Goal: Task Accomplishment & Management: Use online tool/utility

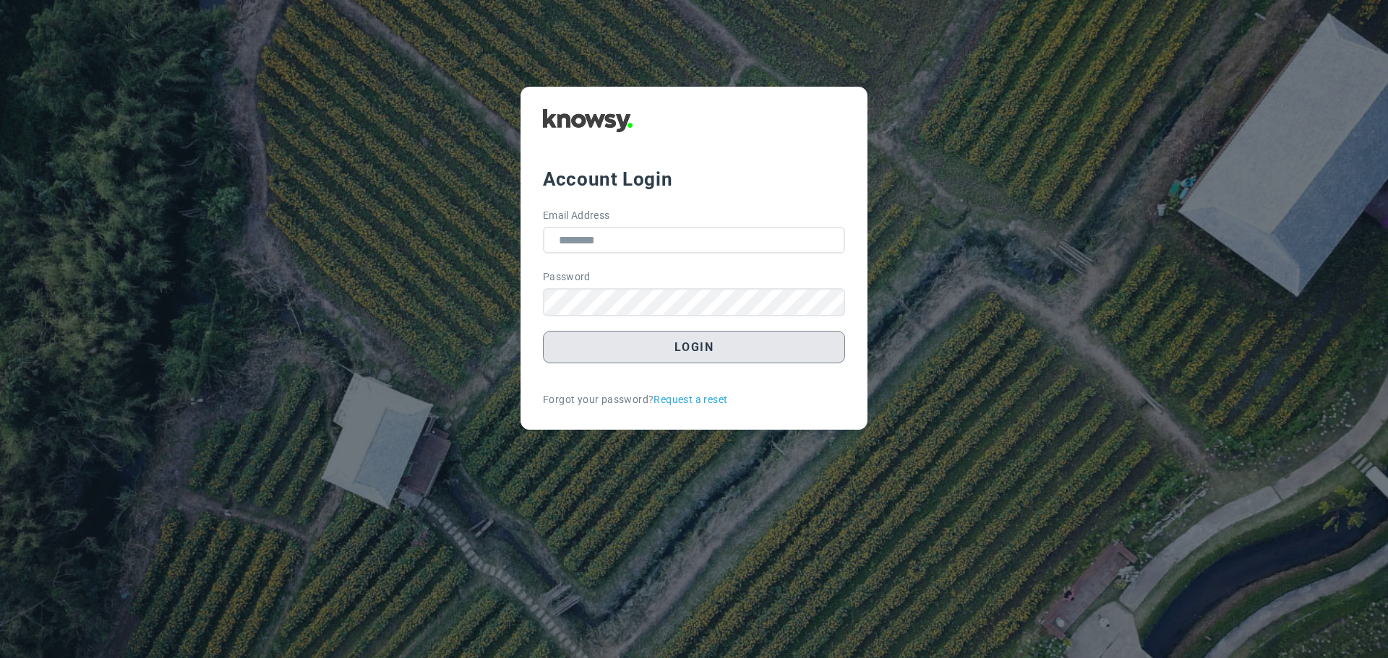
type input "**********"
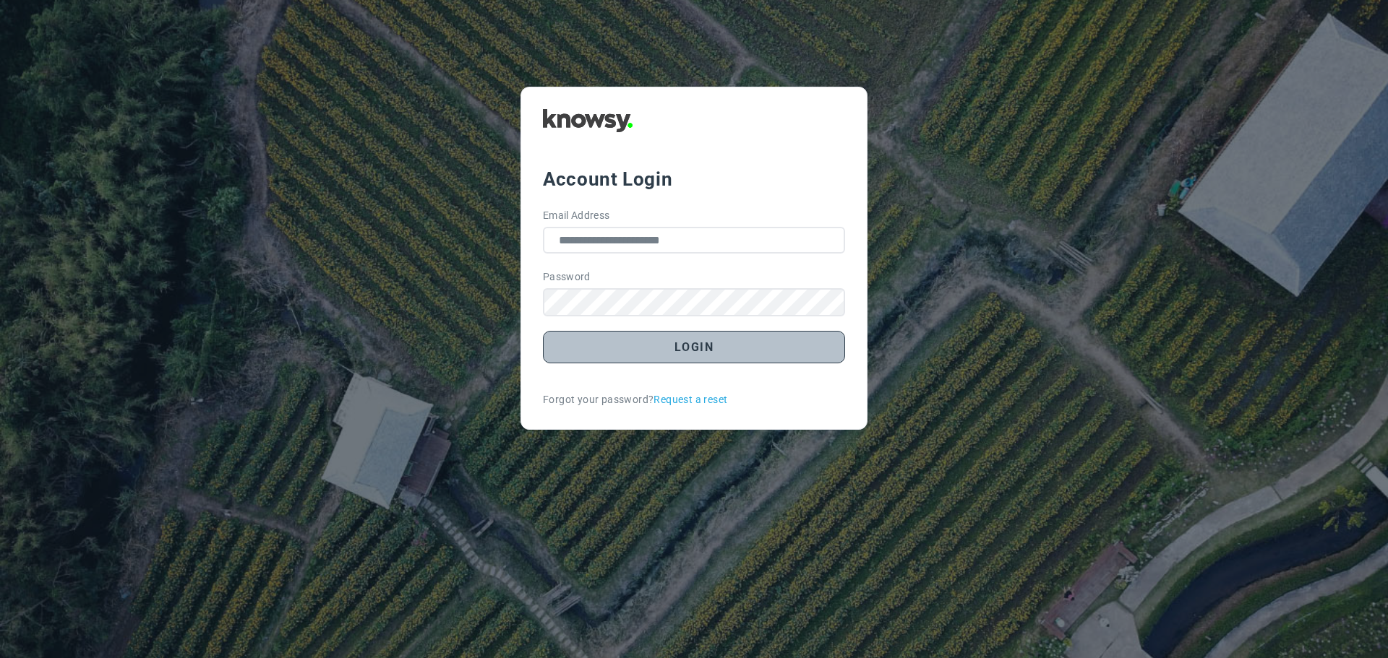
click at [649, 336] on button "Login" at bounding box center [694, 347] width 302 height 33
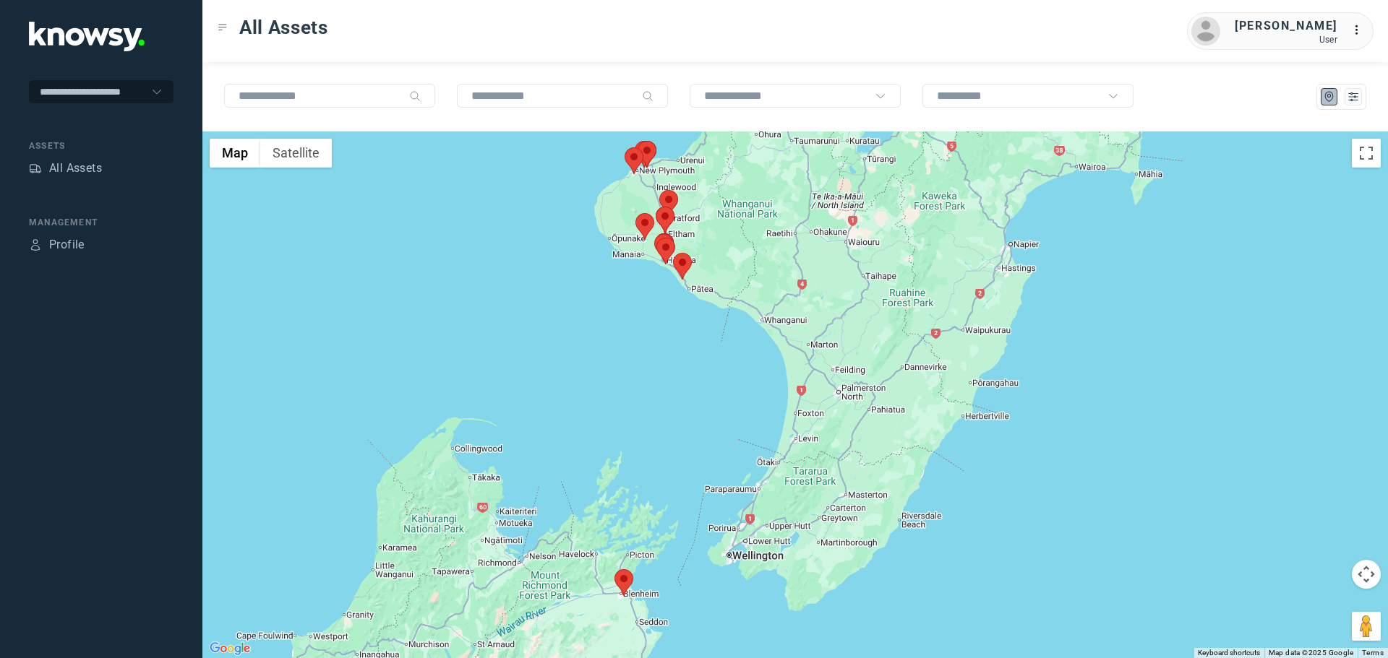
drag, startPoint x: 806, startPoint y: 288, endPoint x: 656, endPoint y: 271, distance: 150.6
click at [659, 275] on div at bounding box center [794, 395] width 1185 height 527
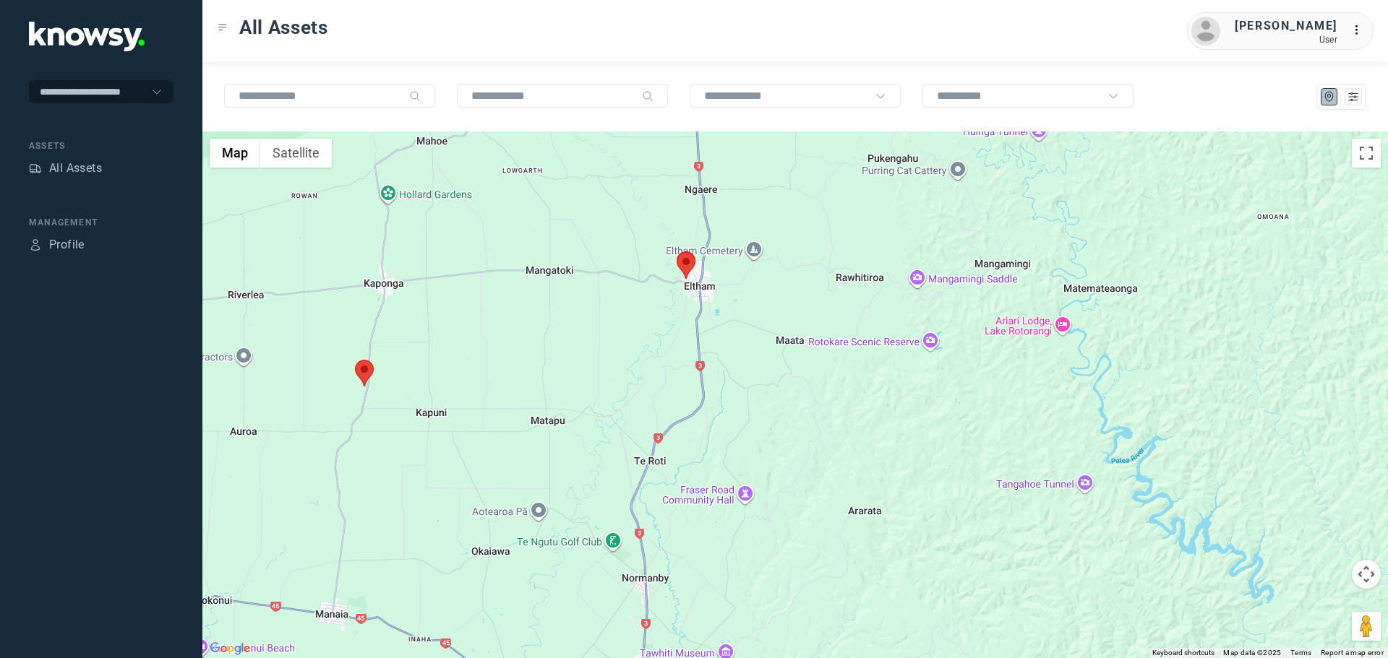
drag, startPoint x: 677, startPoint y: 240, endPoint x: 674, endPoint y: 288, distance: 47.8
click at [674, 288] on div at bounding box center [794, 395] width 1185 height 527
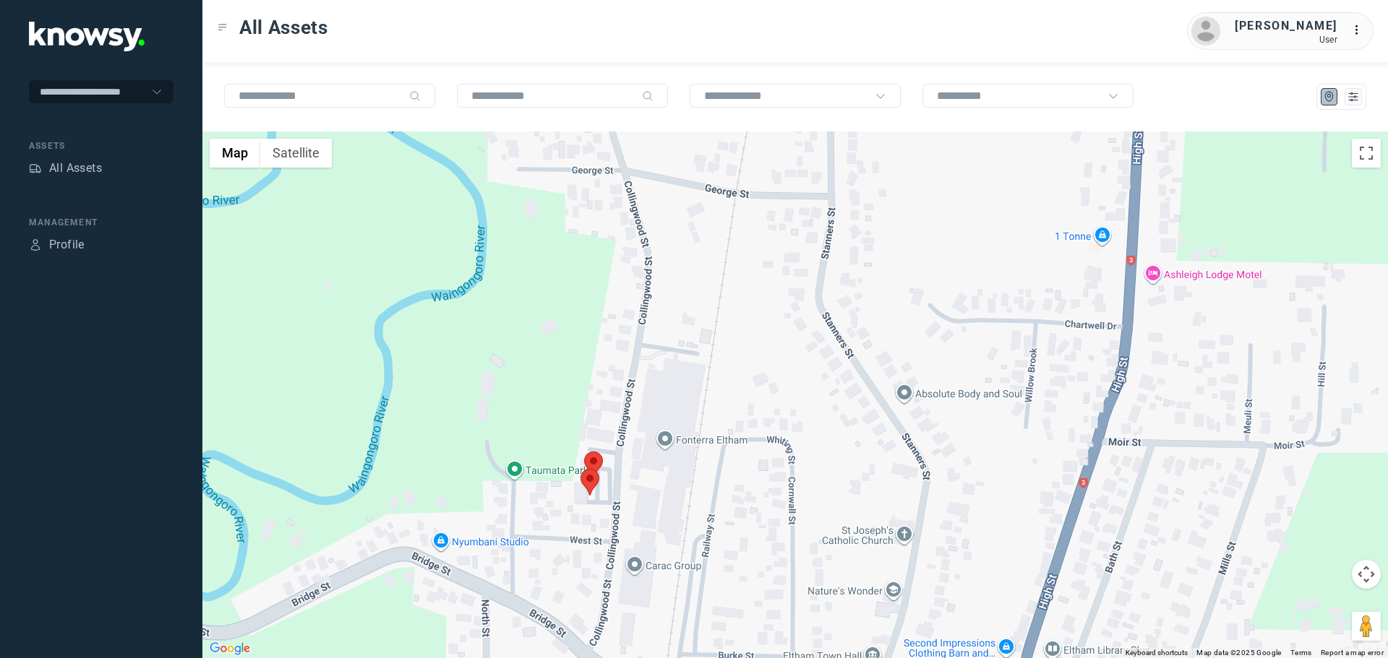
click at [584, 452] on area at bounding box center [584, 452] width 0 height 0
click at [591, 474] on div at bounding box center [594, 475] width 18 height 9
click at [648, 374] on button "Close" at bounding box center [640, 383] width 35 height 35
